Goal: Task Accomplishment & Management: Manage account settings

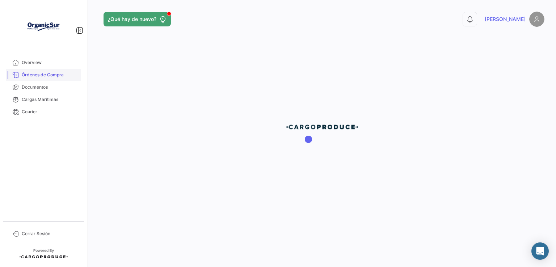
click at [25, 77] on span "Órdenes de Compra" at bounding box center [50, 75] width 56 height 7
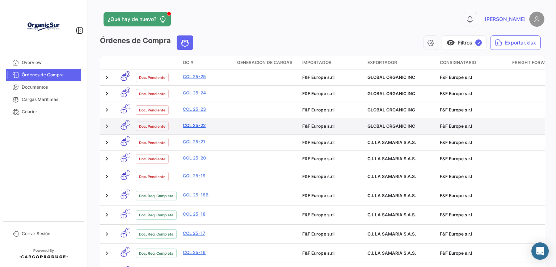
click at [203, 125] on link "COL 25-22" at bounding box center [207, 125] width 48 height 7
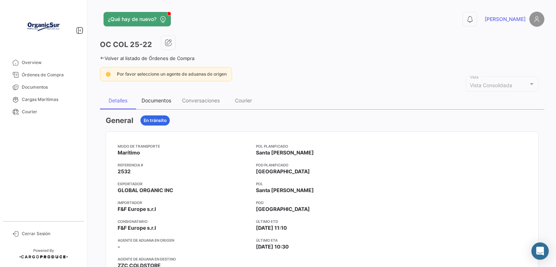
click at [167, 102] on div "Documentos" at bounding box center [157, 100] width 30 height 6
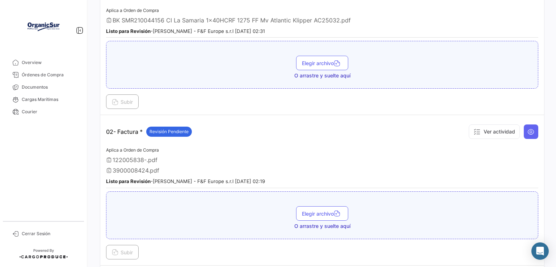
scroll to position [36, 0]
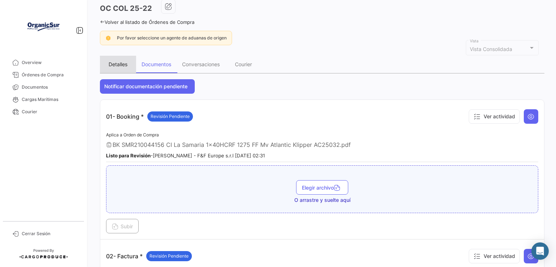
click at [120, 69] on div "Detalles" at bounding box center [118, 64] width 36 height 17
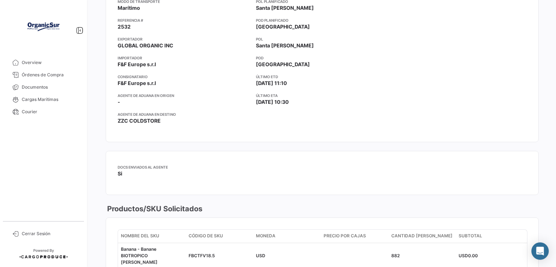
scroll to position [0, 0]
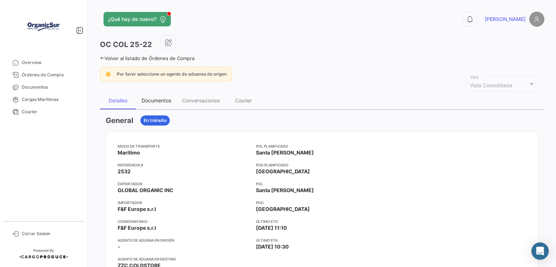
click at [161, 102] on div "Documentos" at bounding box center [157, 100] width 30 height 6
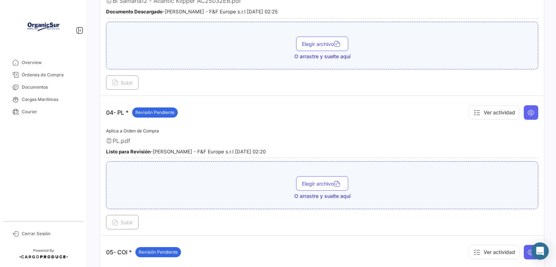
scroll to position [471, 0]
click at [119, 224] on td "04- PL * Revisión Pendiente Ver actividad Aplica a Orden de Compra PL.pdf Listo…" at bounding box center [322, 166] width 444 height 140
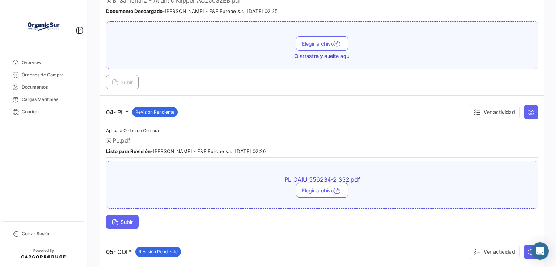
click at [120, 222] on button "Subir" at bounding box center [122, 222] width 33 height 14
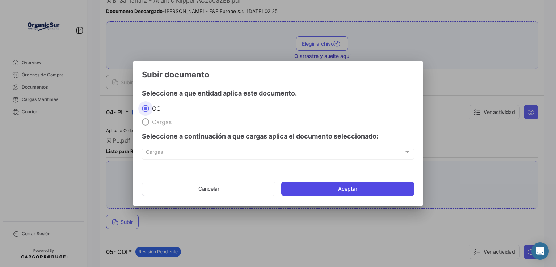
click at [331, 187] on button "Aceptar" at bounding box center [347, 189] width 133 height 14
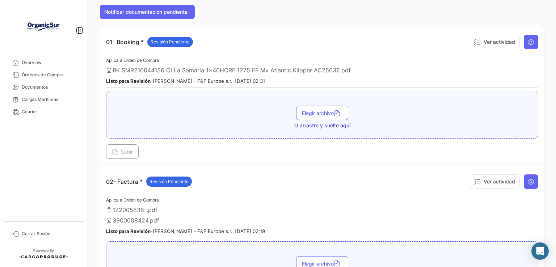
scroll to position [0, 0]
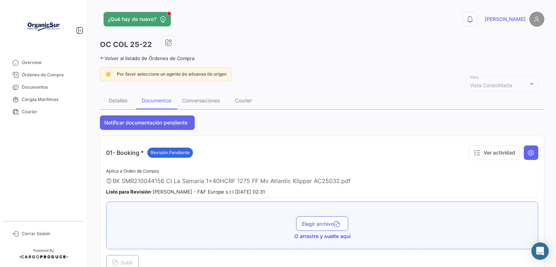
click at [102, 57] on icon at bounding box center [102, 58] width 5 height 5
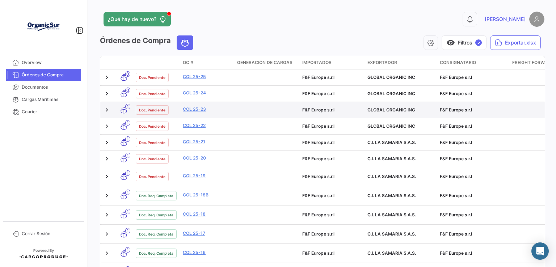
click at [194, 112] on div "COL 25-23" at bounding box center [207, 110] width 48 height 8
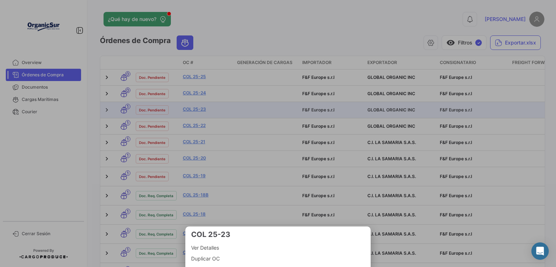
click at [193, 110] on div at bounding box center [278, 133] width 556 height 267
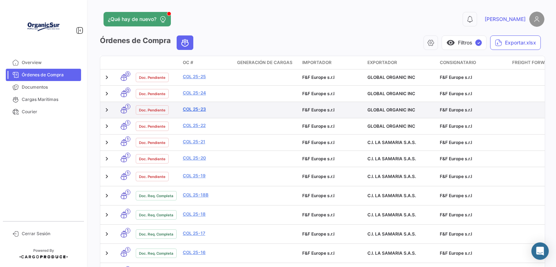
click at [193, 109] on link "COL 25-23" at bounding box center [207, 109] width 48 height 7
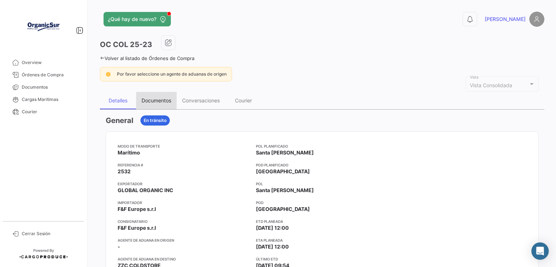
click at [164, 105] on div "Documentos" at bounding box center [156, 100] width 41 height 17
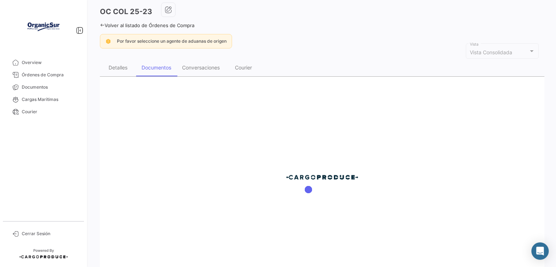
scroll to position [73, 0]
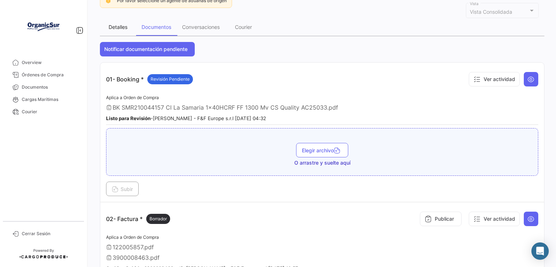
click at [121, 32] on div "Detalles" at bounding box center [118, 26] width 36 height 17
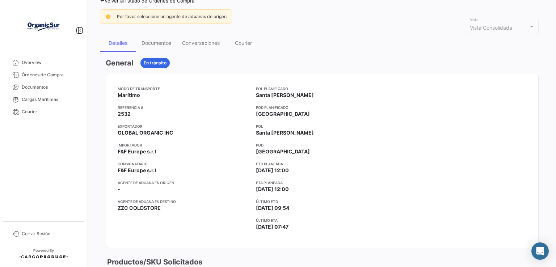
scroll to position [0, 0]
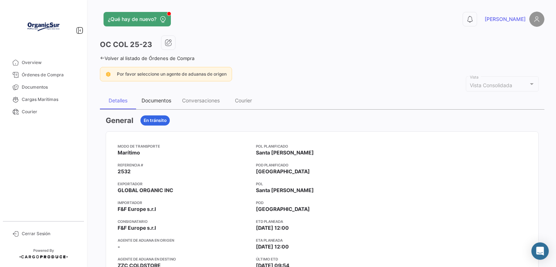
click at [155, 94] on div "Documentos" at bounding box center [156, 100] width 41 height 17
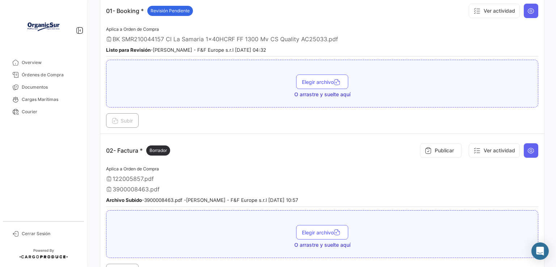
scroll to position [36, 0]
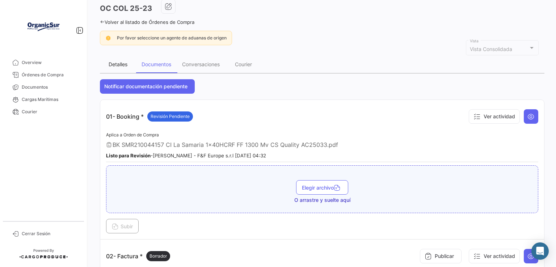
click at [117, 64] on div "Detalles" at bounding box center [118, 64] width 19 height 6
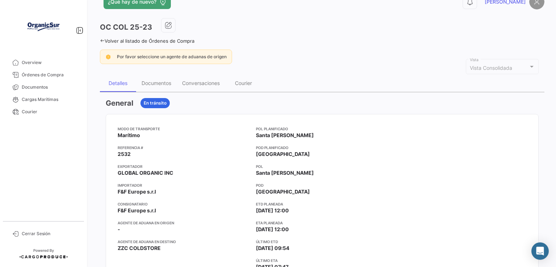
scroll to position [0, 0]
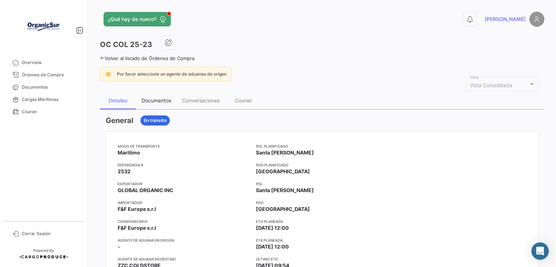
click at [170, 104] on div "Documentos" at bounding box center [156, 100] width 41 height 17
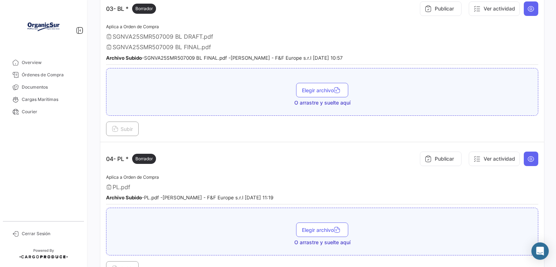
scroll to position [507, 0]
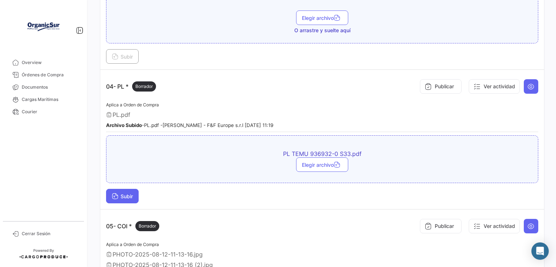
click at [127, 194] on button "Subir" at bounding box center [122, 196] width 33 height 14
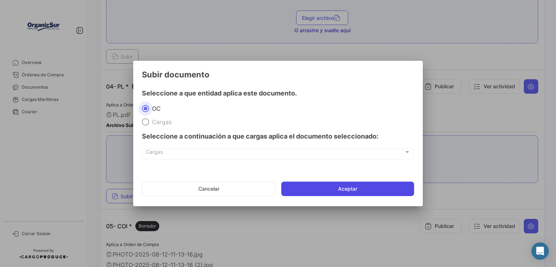
click at [318, 186] on button "Aceptar" at bounding box center [347, 189] width 133 height 14
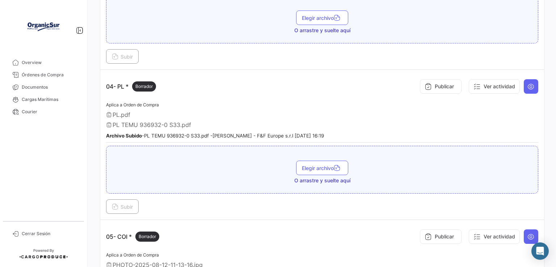
click at [217, 93] on app-document-grouped "04- PL * Borrador Publicar Ver actividad Aplica a Orden de Compra PL.pdf PL TEM…" at bounding box center [322, 145] width 432 height 138
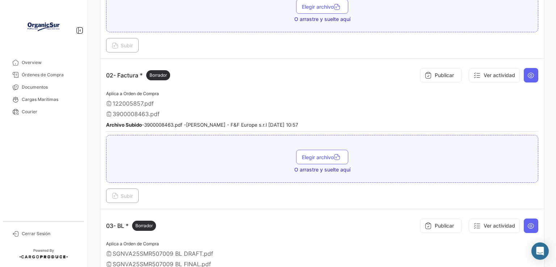
scroll to position [0, 0]
